Goal: Information Seeking & Learning: Learn about a topic

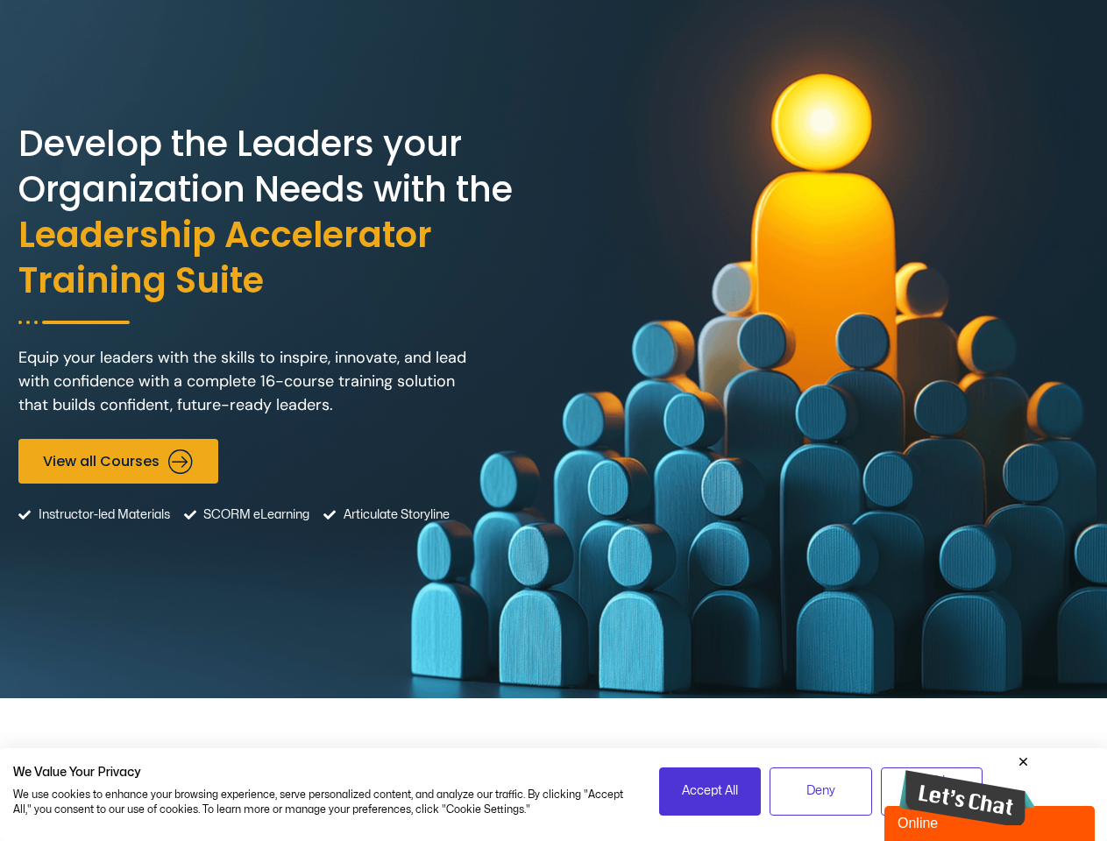
click at [553, 421] on div "Develop the Leaders your Organization Needs with the Leadership Accelerator Tra…" at bounding box center [553, 349] width 1070 height 698
click at [710, 791] on span "Accept All" at bounding box center [710, 791] width 56 height 19
click at [820, 791] on span "Deny" at bounding box center [820, 791] width 29 height 19
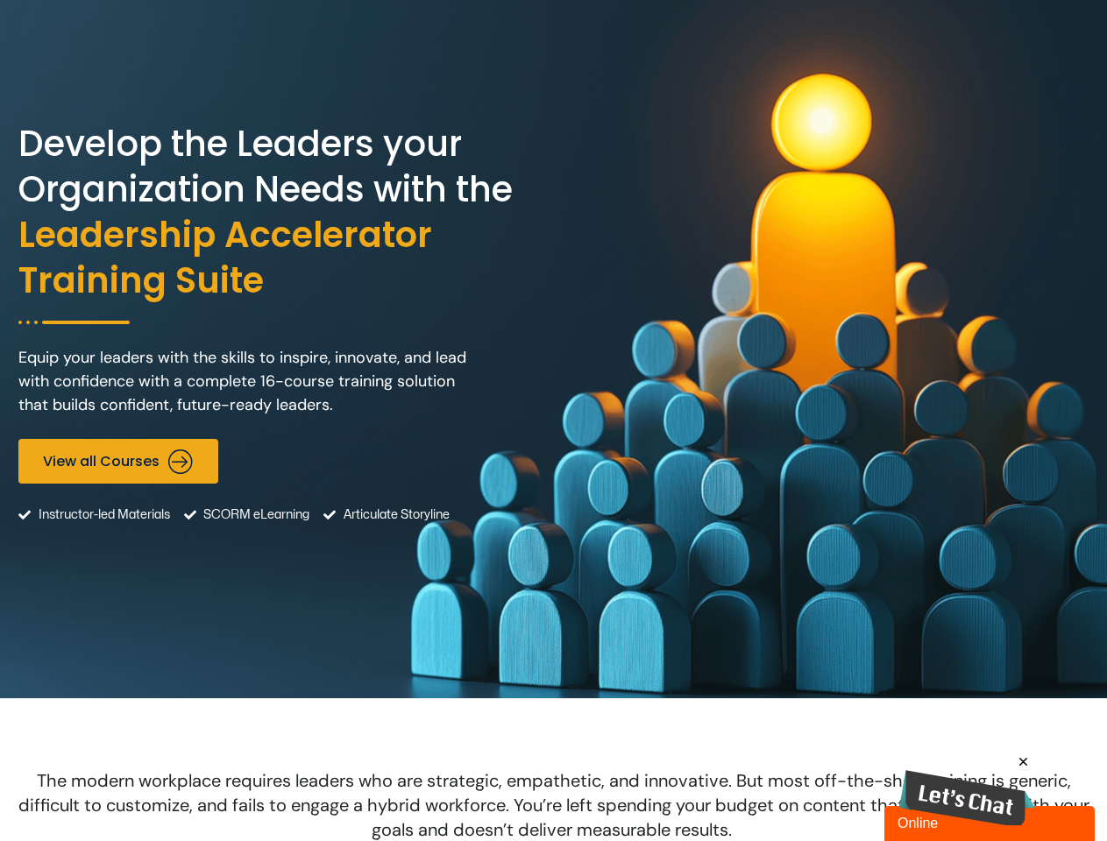
click at [967, 790] on img at bounding box center [967, 798] width 136 height 57
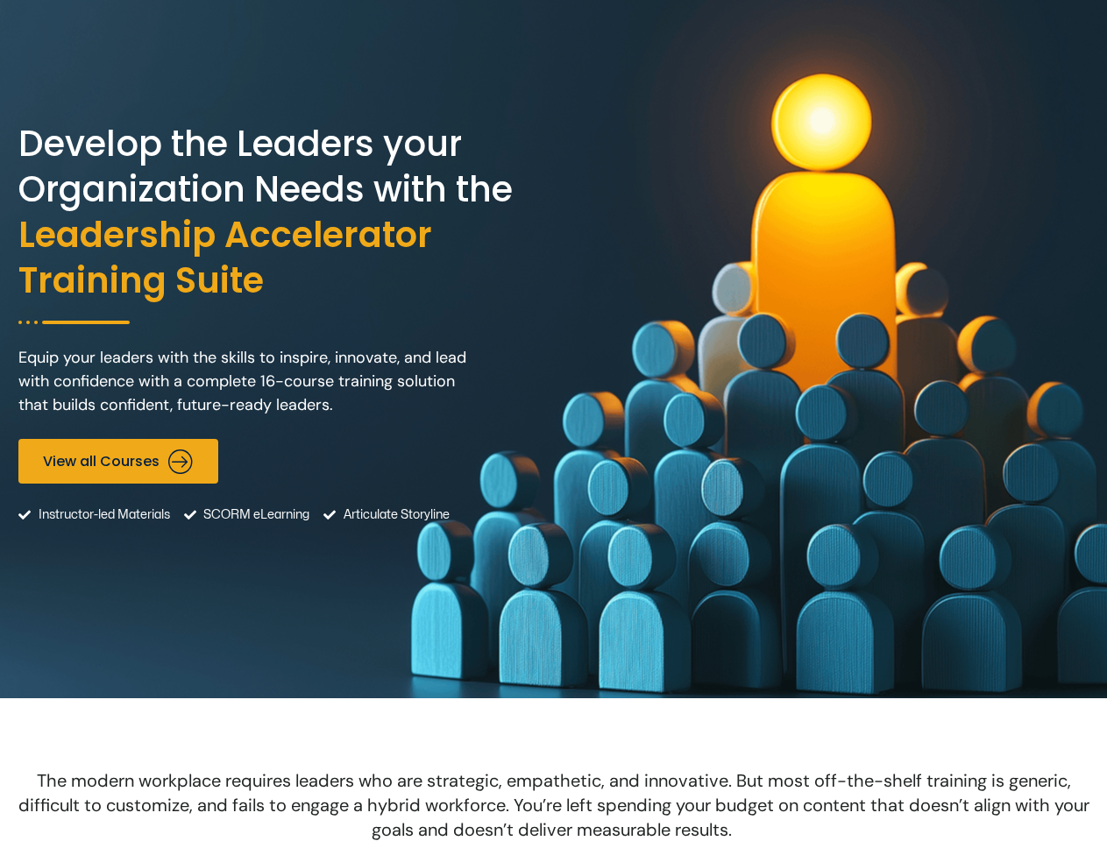
click at [791, 421] on icon "Messages" at bounding box center [791, 421] width 0 height 0
